Goal: Obtain resource: Download file/media

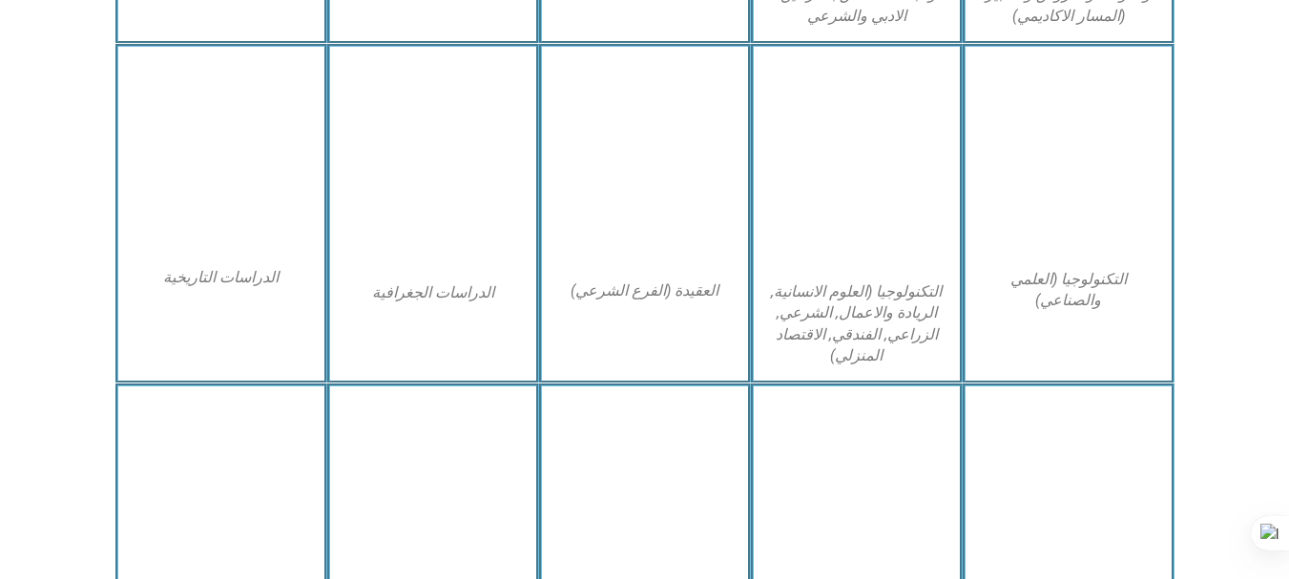
scroll to position [934, 0]
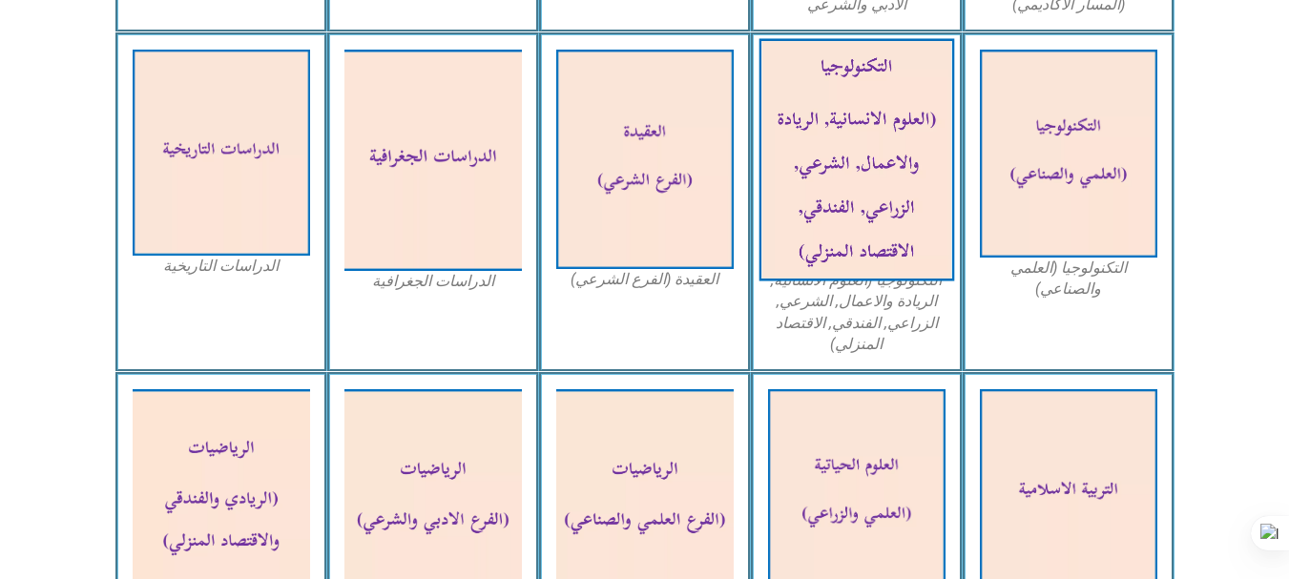
click at [843, 171] on img at bounding box center [857, 159] width 196 height 242
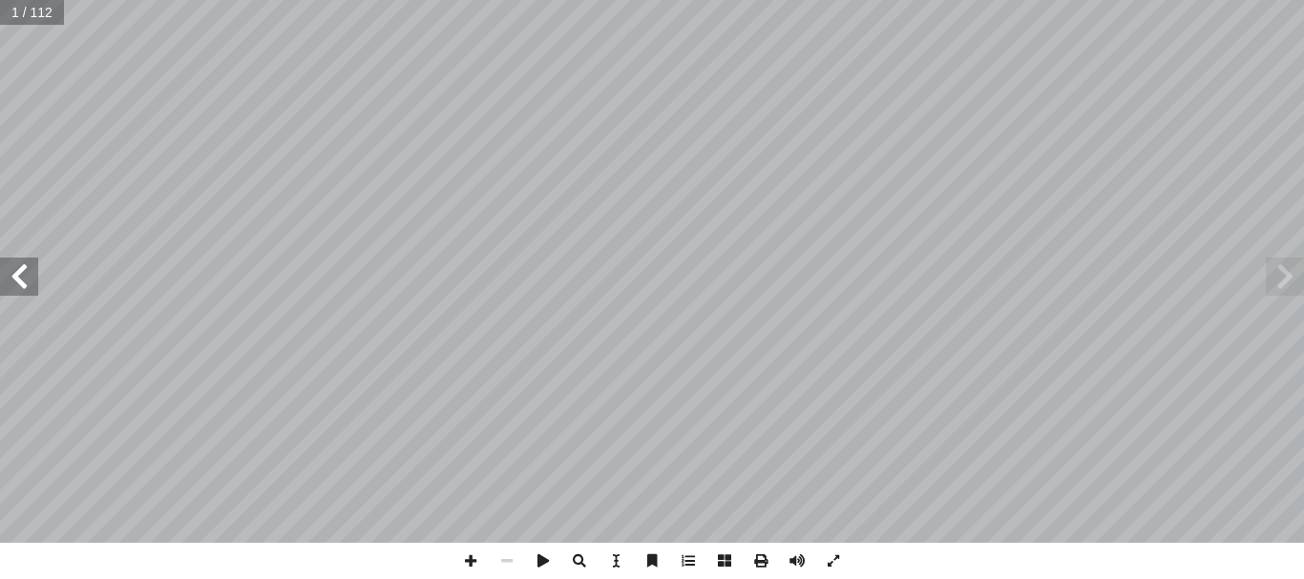
click at [29, 285] on span at bounding box center [19, 277] width 38 height 38
click at [766, 562] on span at bounding box center [760, 561] width 36 height 36
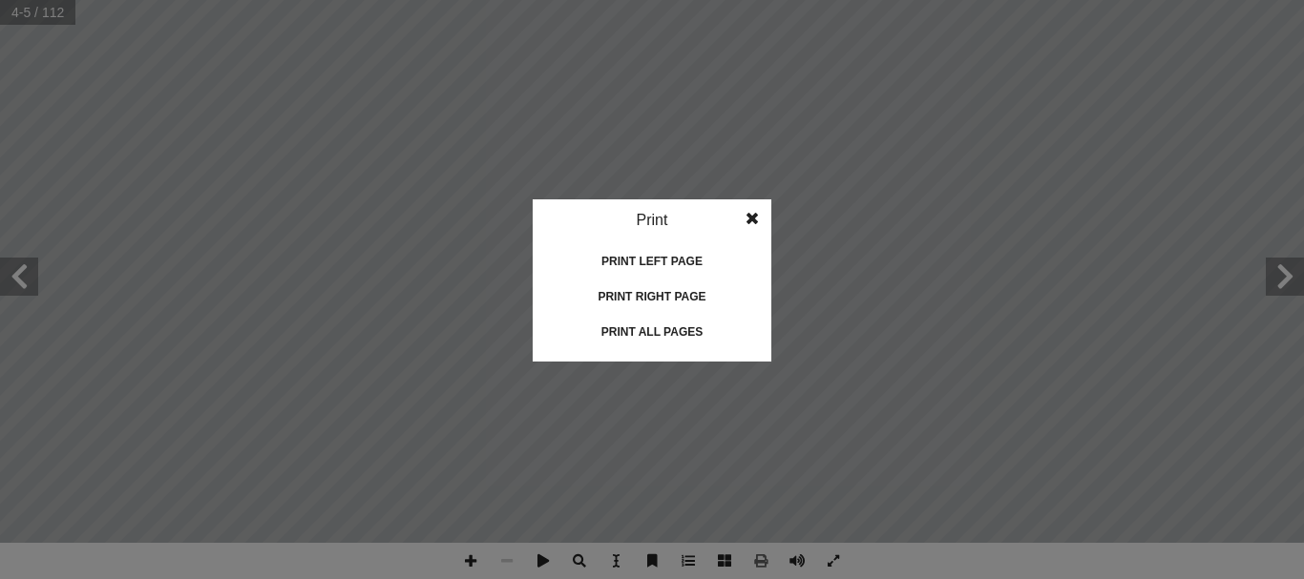
click at [697, 337] on div "Print all pages" at bounding box center [651, 332] width 191 height 31
